Goal: Find contact information: Find contact information

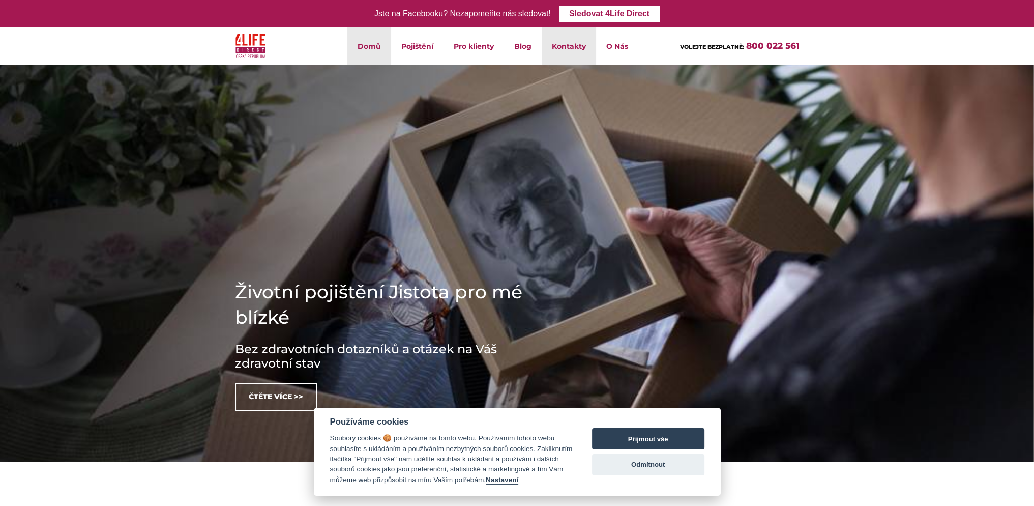
click at [556, 47] on link "Kontakty" at bounding box center [569, 45] width 54 height 37
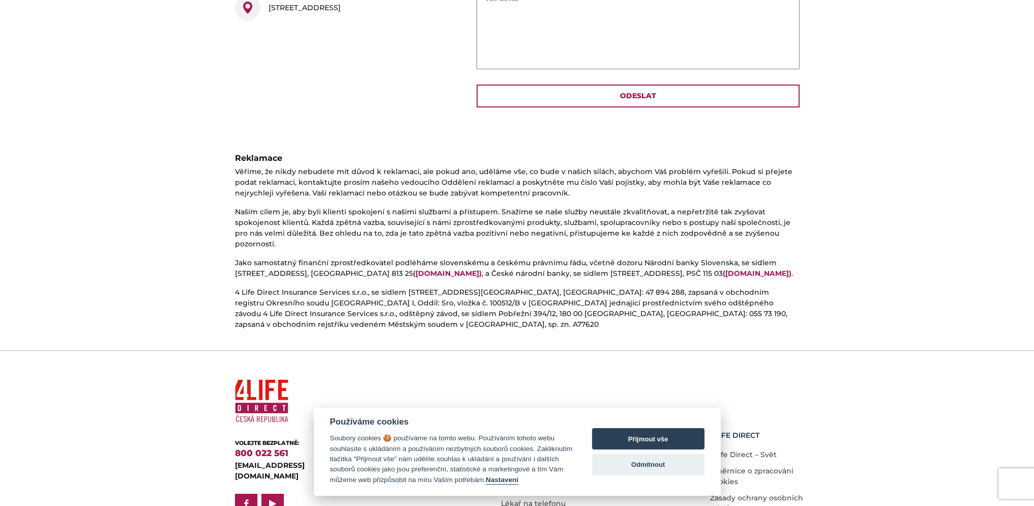
scroll to position [479, 0]
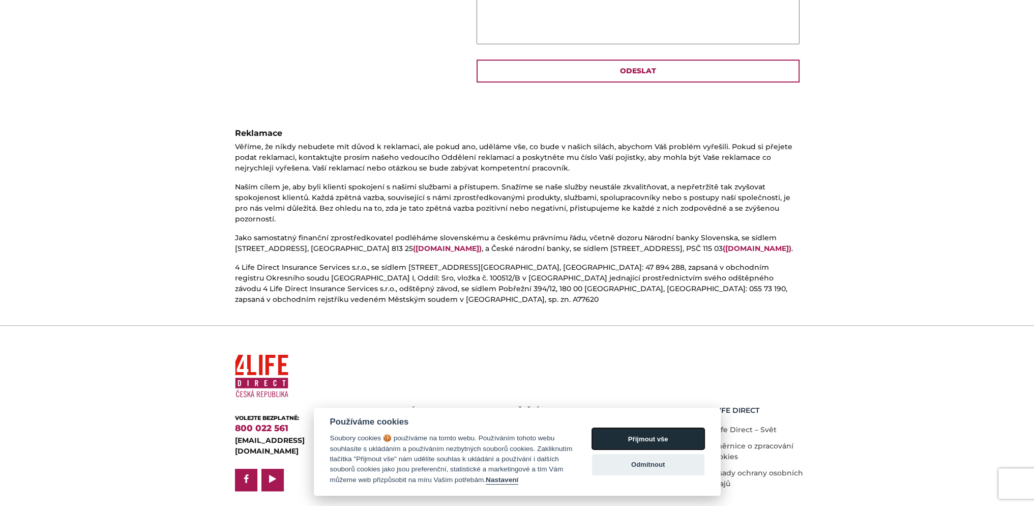
click at [660, 436] on button "Přijmout vše" at bounding box center [648, 438] width 112 height 21
checkbox input "true"
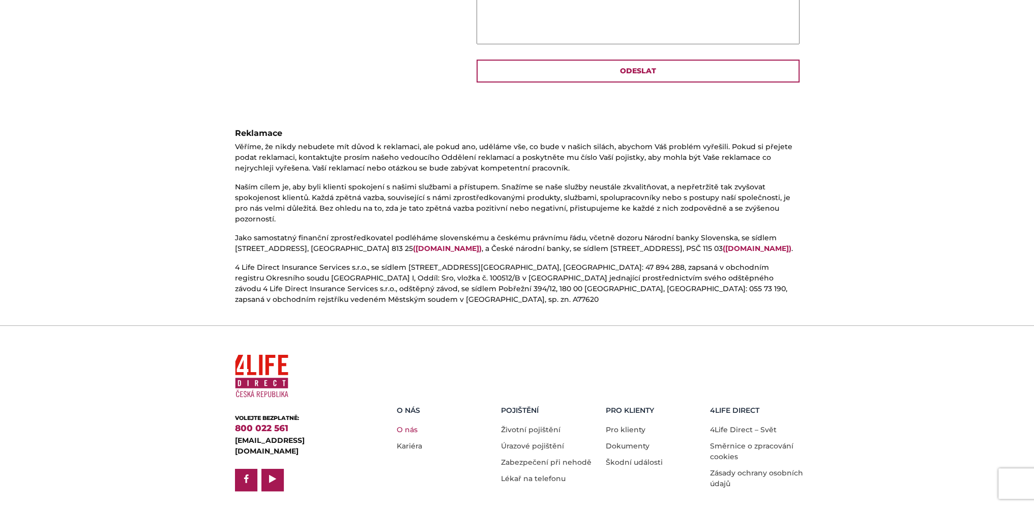
click at [397, 425] on link "O nás" at bounding box center [407, 429] width 21 height 9
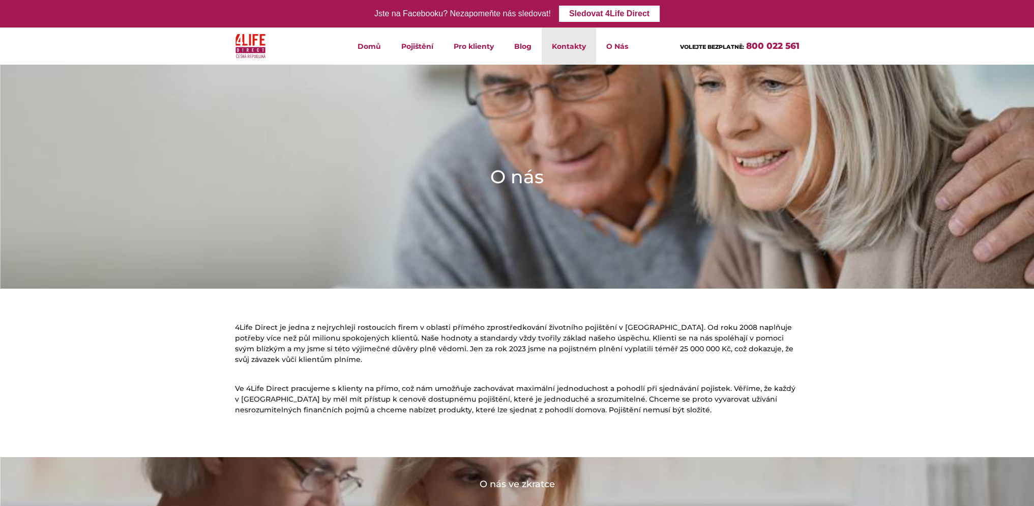
click at [572, 44] on link "Kontakty" at bounding box center [569, 45] width 54 height 37
